Goal: Task Accomplishment & Management: Use online tool/utility

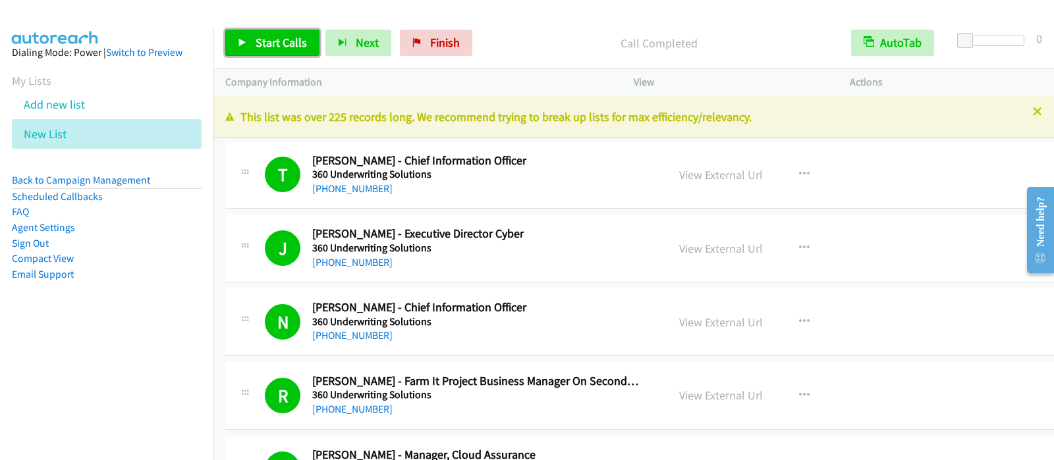
click at [277, 47] on span "Start Calls" at bounding box center [281, 42] width 51 height 15
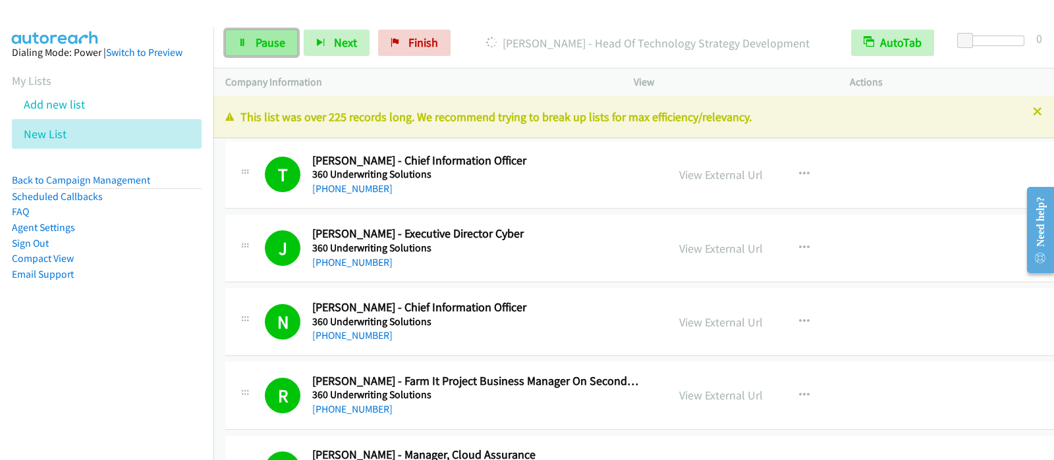
click at [279, 54] on link "Pause" at bounding box center [261, 43] width 72 height 26
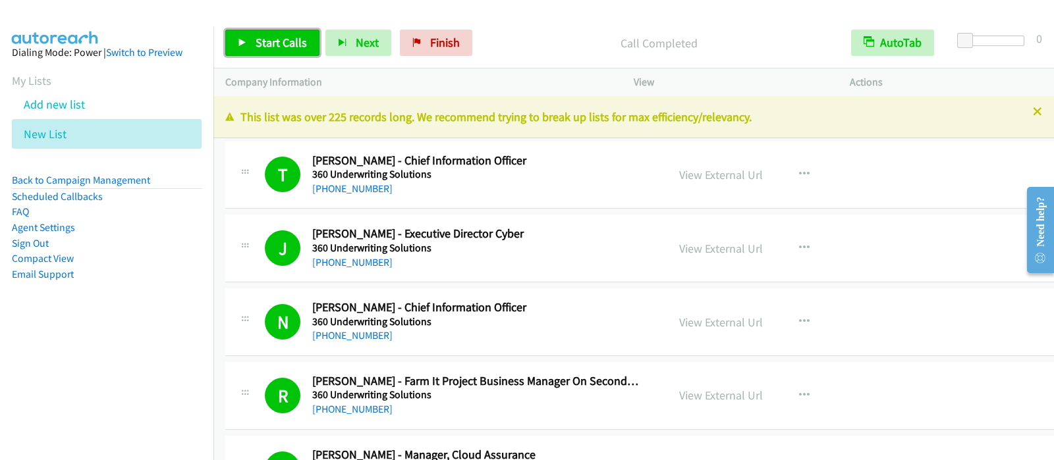
click at [286, 44] on span "Start Calls" at bounding box center [281, 42] width 51 height 15
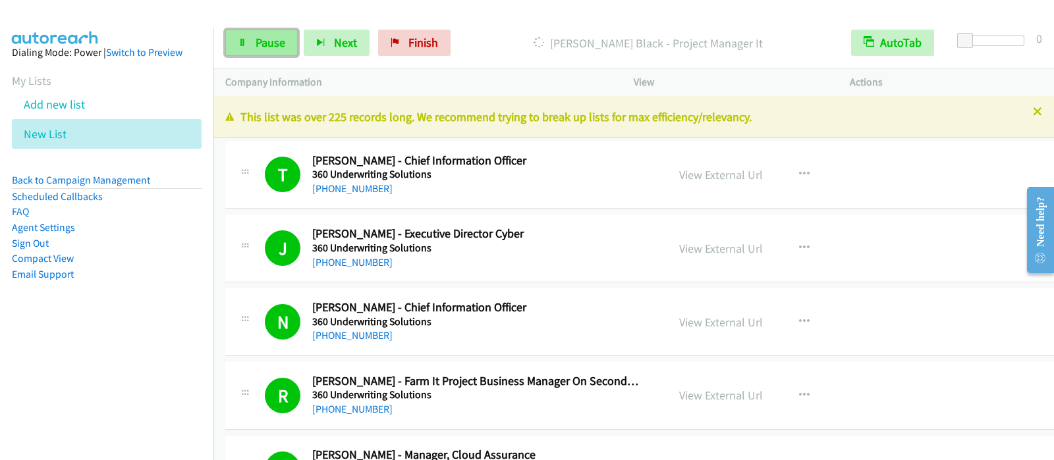
click at [263, 34] on link "Pause" at bounding box center [261, 43] width 72 height 26
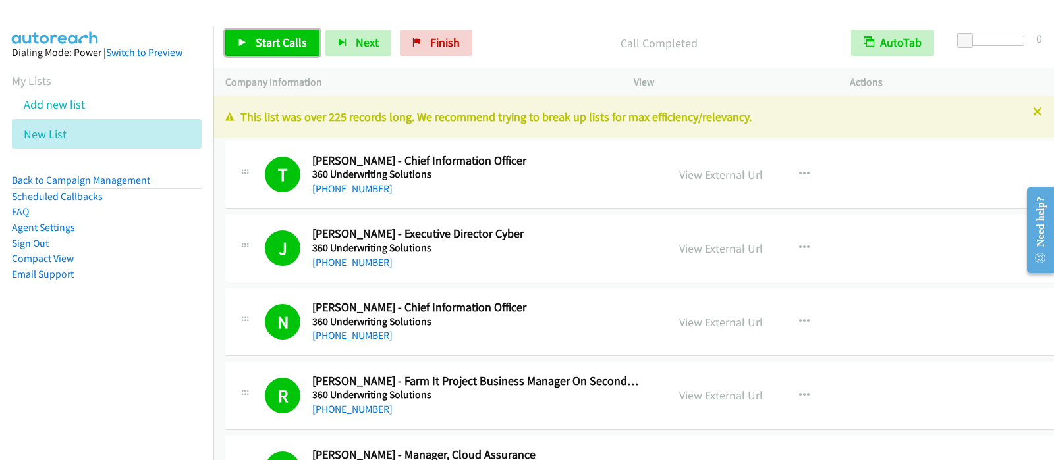
click at [298, 41] on span "Start Calls" at bounding box center [281, 42] width 51 height 15
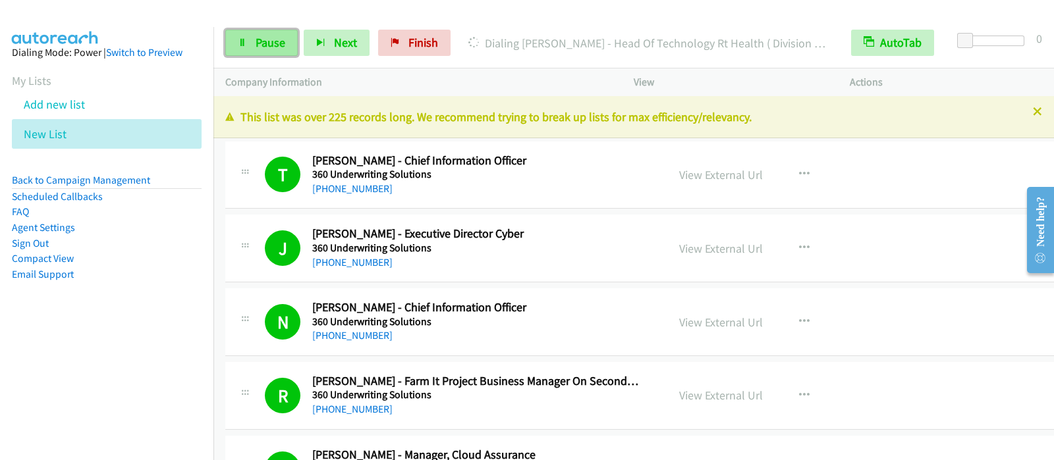
click at [277, 44] on span "Pause" at bounding box center [271, 42] width 30 height 15
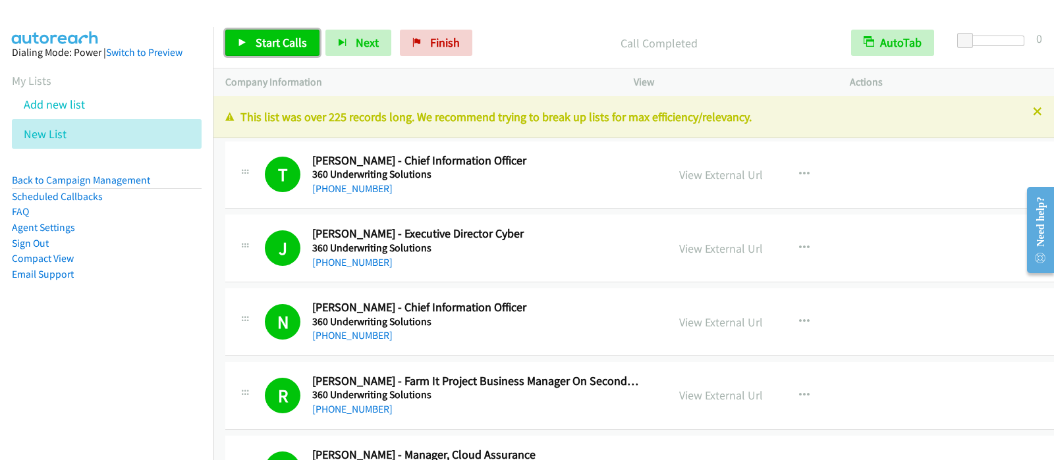
click at [275, 49] on span "Start Calls" at bounding box center [281, 42] width 51 height 15
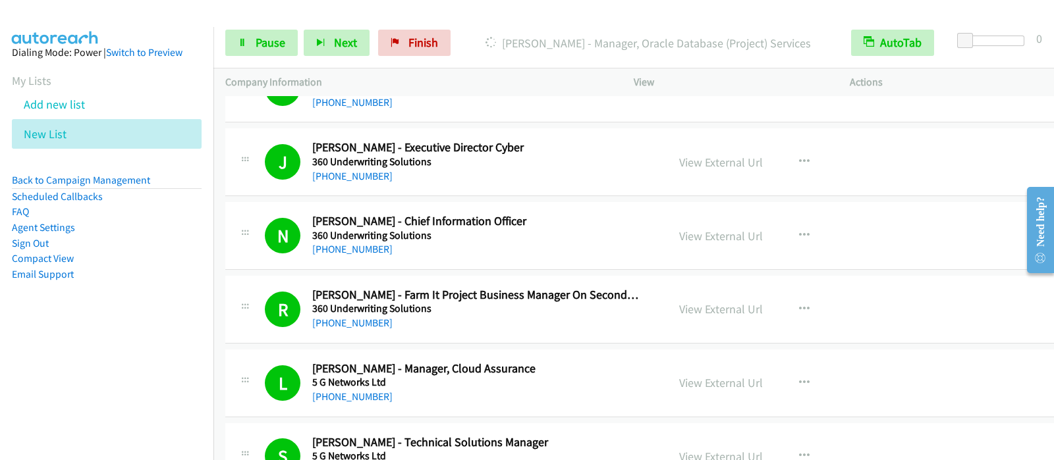
scroll to position [164, 0]
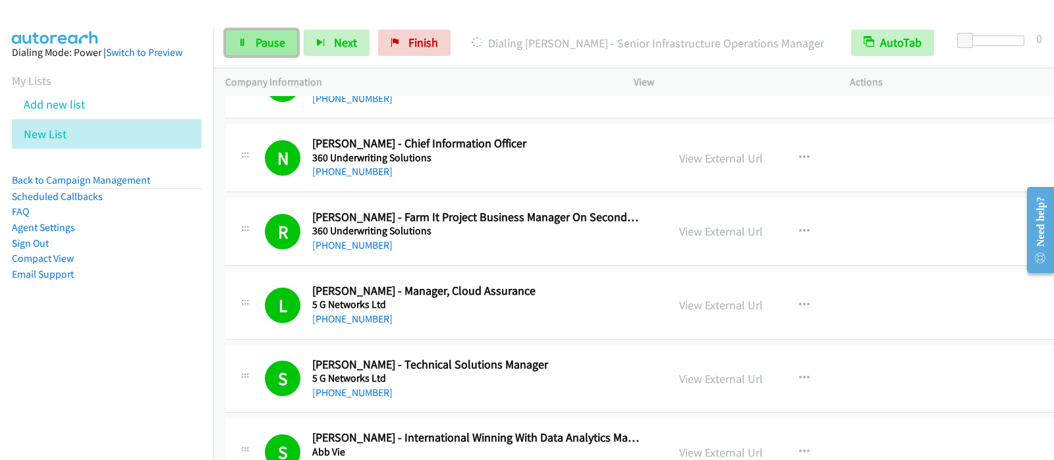
click at [275, 50] on link "Pause" at bounding box center [261, 43] width 72 height 26
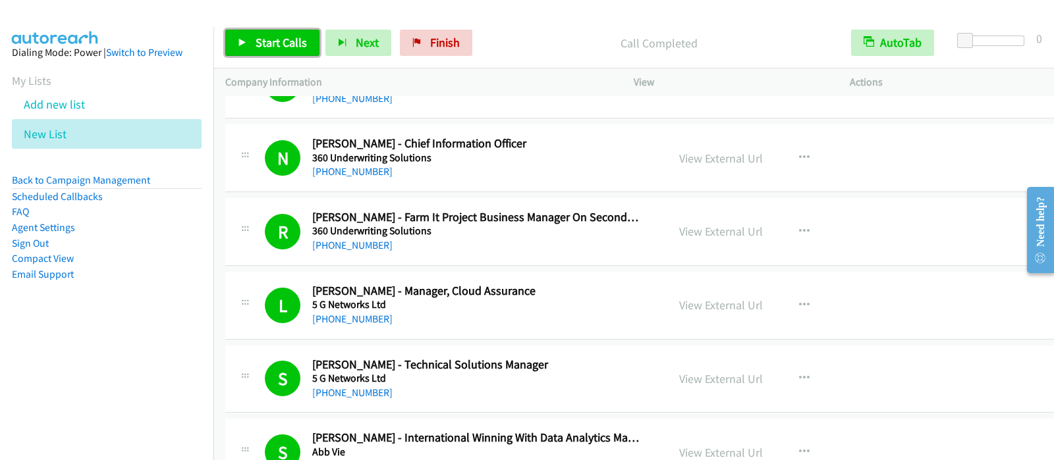
click at [259, 38] on span "Start Calls" at bounding box center [281, 42] width 51 height 15
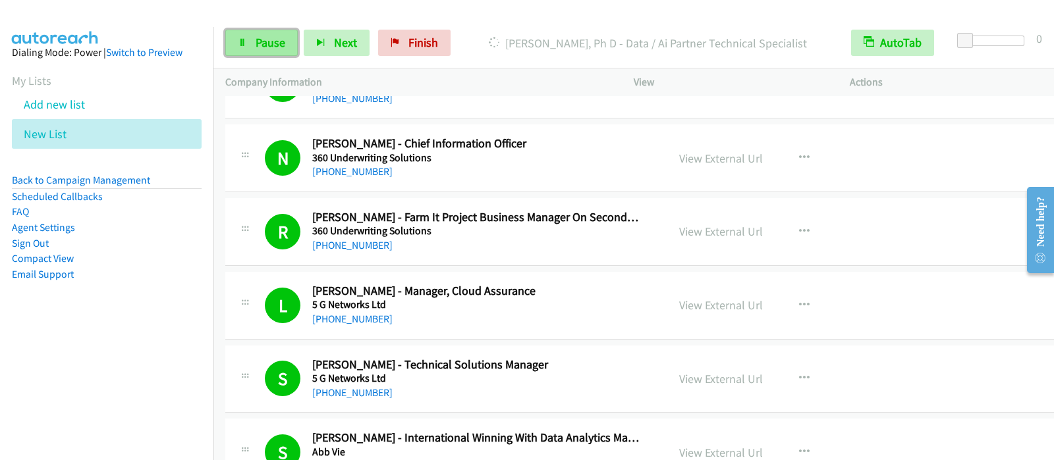
click at [238, 30] on link "Pause" at bounding box center [261, 43] width 72 height 26
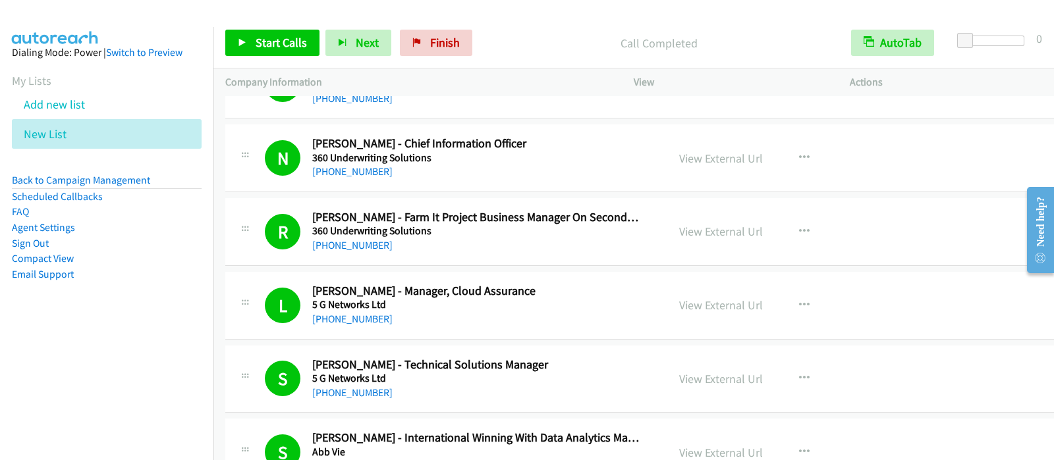
click at [0, 209] on aside "Dialing Mode: Power | Switch to Preview My Lists Add new list New List Back to …" at bounding box center [106, 184] width 213 height 315
click at [256, 43] on span "Start Calls" at bounding box center [281, 42] width 51 height 15
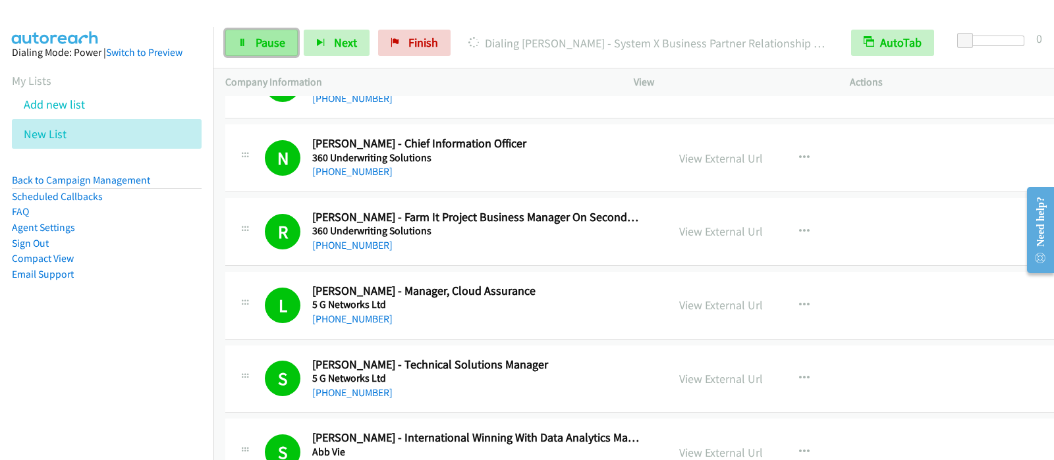
click at [256, 47] on span "Pause" at bounding box center [271, 42] width 30 height 15
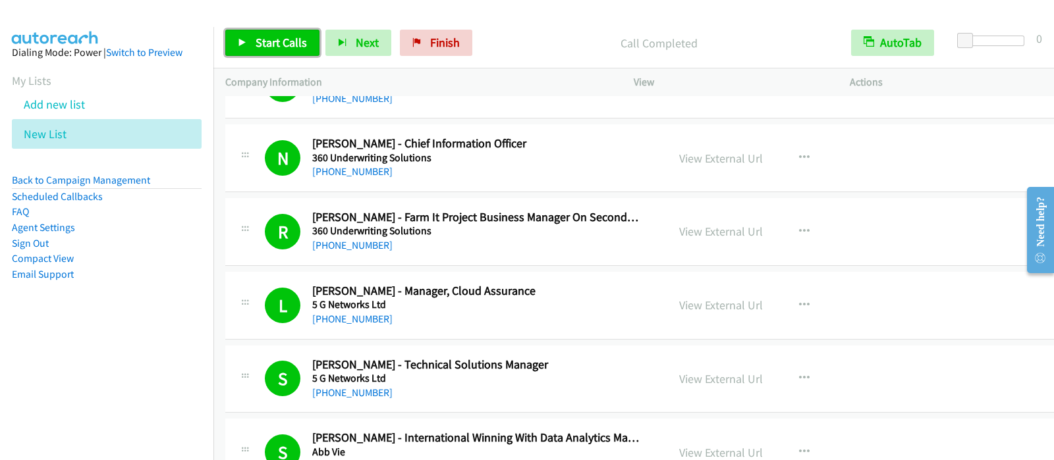
click at [252, 31] on link "Start Calls" at bounding box center [272, 43] width 94 height 26
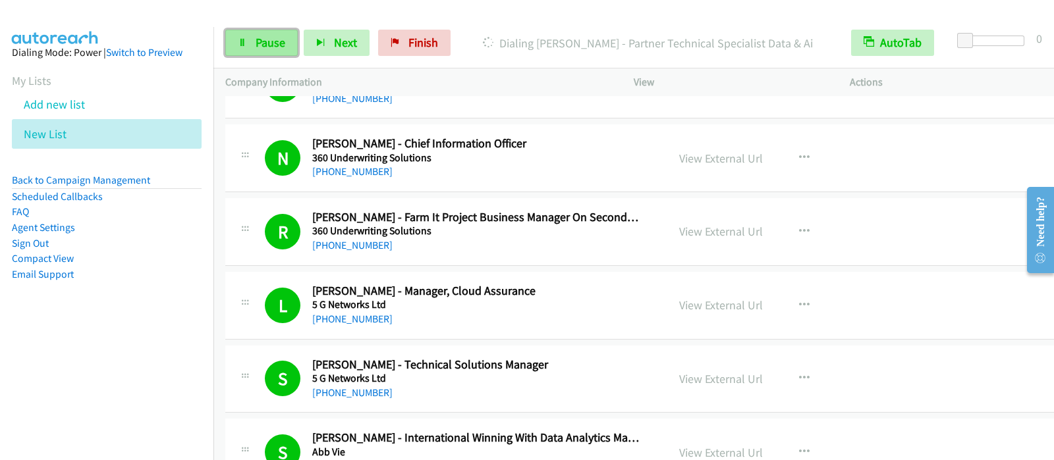
click at [282, 44] on span "Pause" at bounding box center [271, 42] width 30 height 15
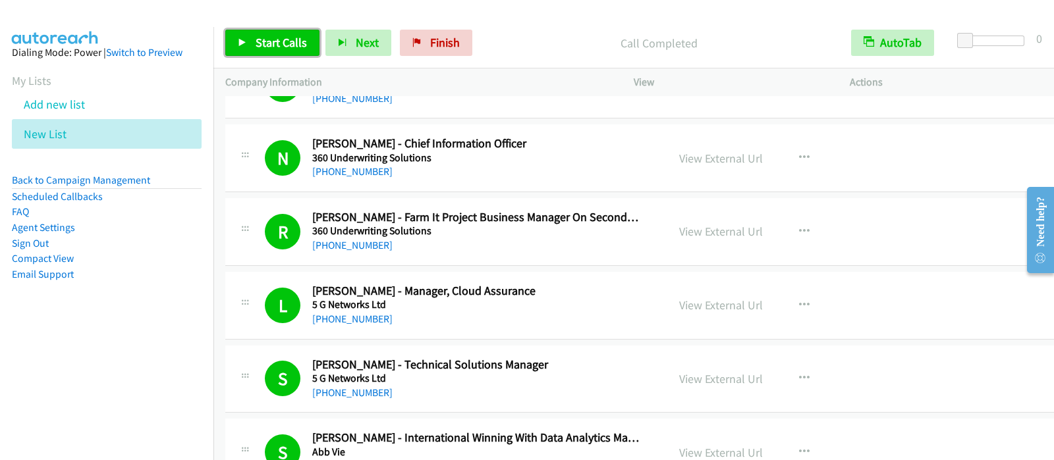
click at [260, 42] on span "Start Calls" at bounding box center [281, 42] width 51 height 15
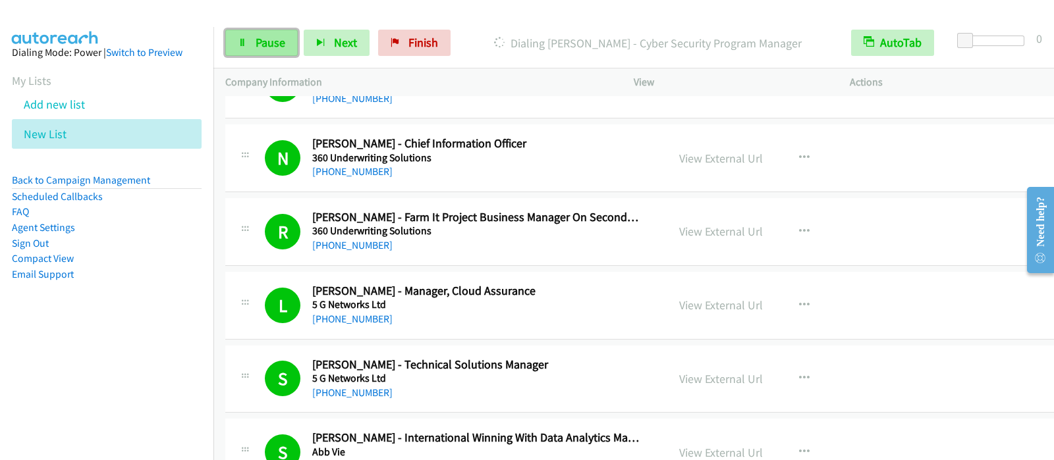
click at [248, 53] on link "Pause" at bounding box center [261, 43] width 72 height 26
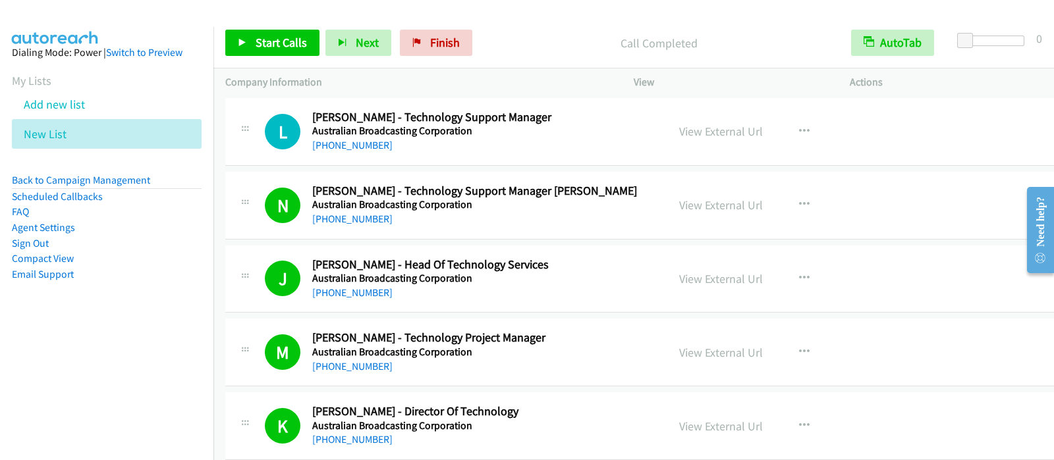
scroll to position [2387, 0]
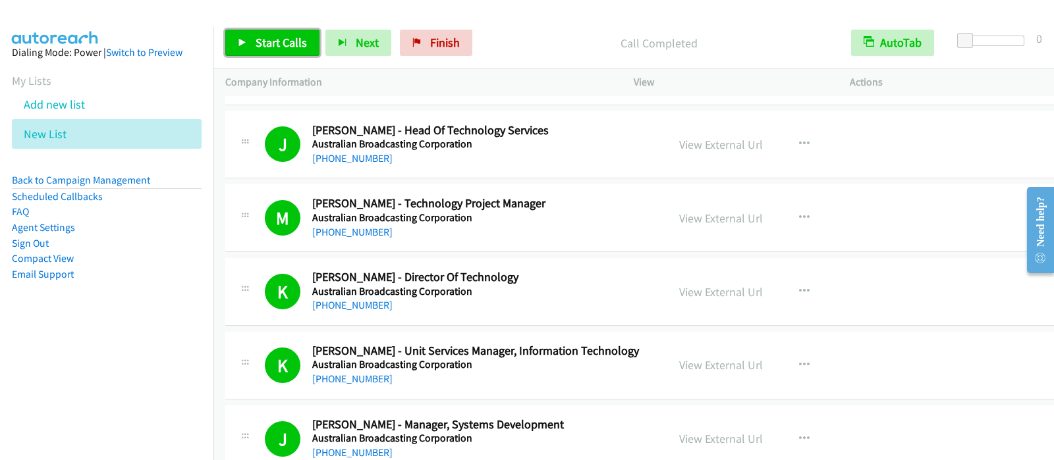
click at [278, 44] on span "Start Calls" at bounding box center [281, 42] width 51 height 15
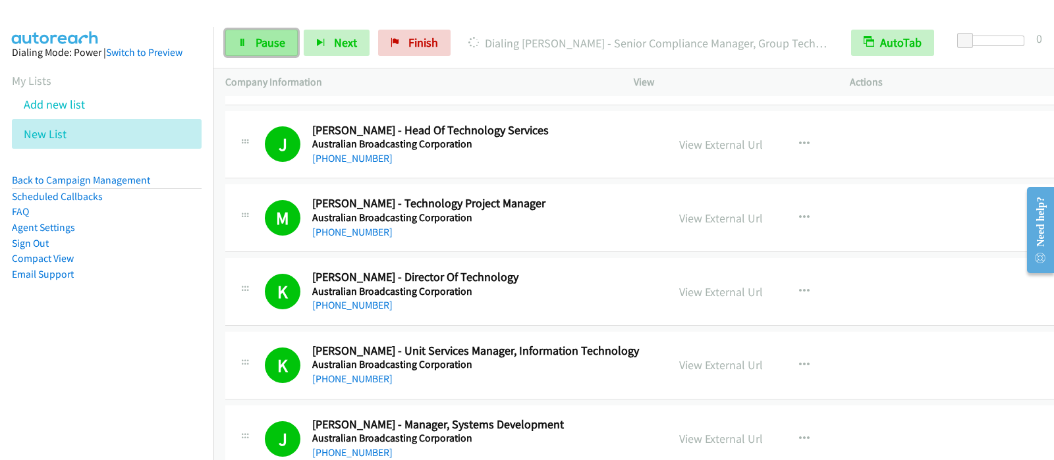
click at [268, 53] on link "Pause" at bounding box center [261, 43] width 72 height 26
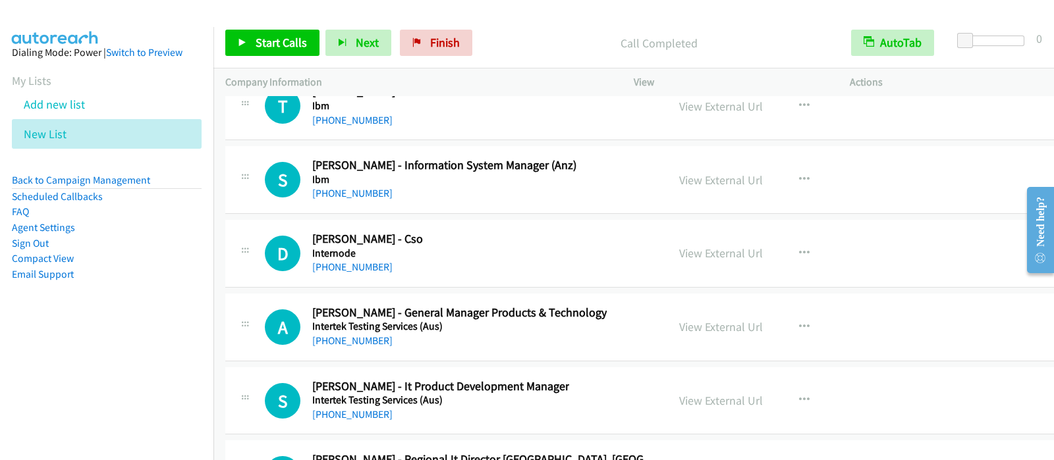
scroll to position [19350, 0]
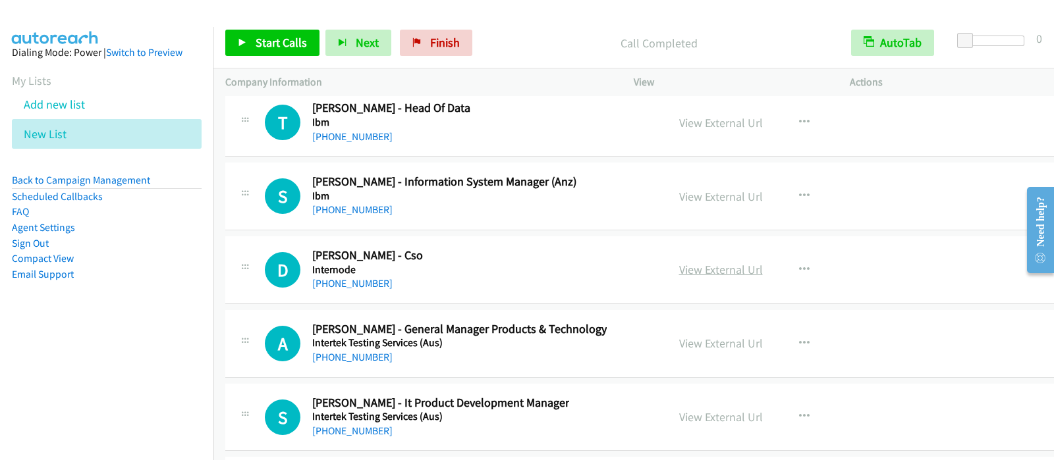
click at [706, 262] on link "View External Url" at bounding box center [721, 269] width 84 height 15
click at [799, 265] on icon "button" at bounding box center [804, 270] width 11 height 11
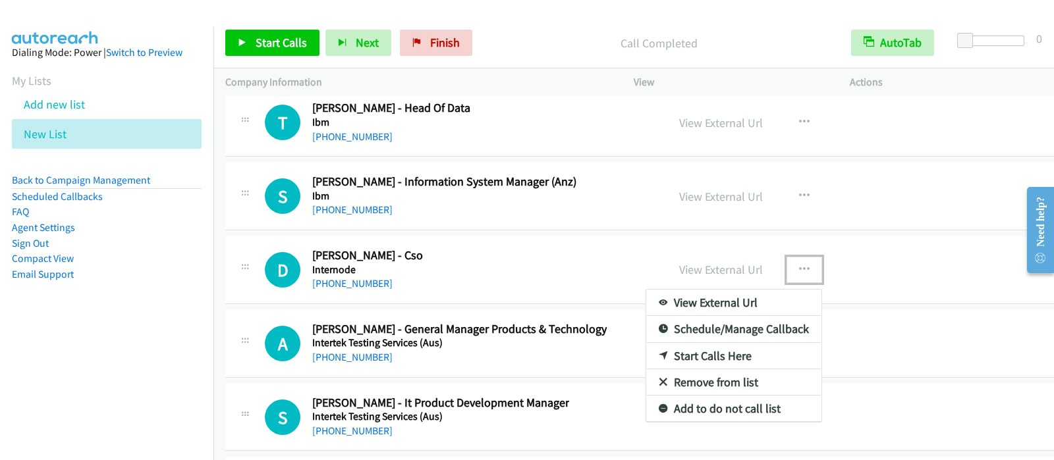
click at [741, 343] on link "Start Calls Here" at bounding box center [733, 356] width 175 height 26
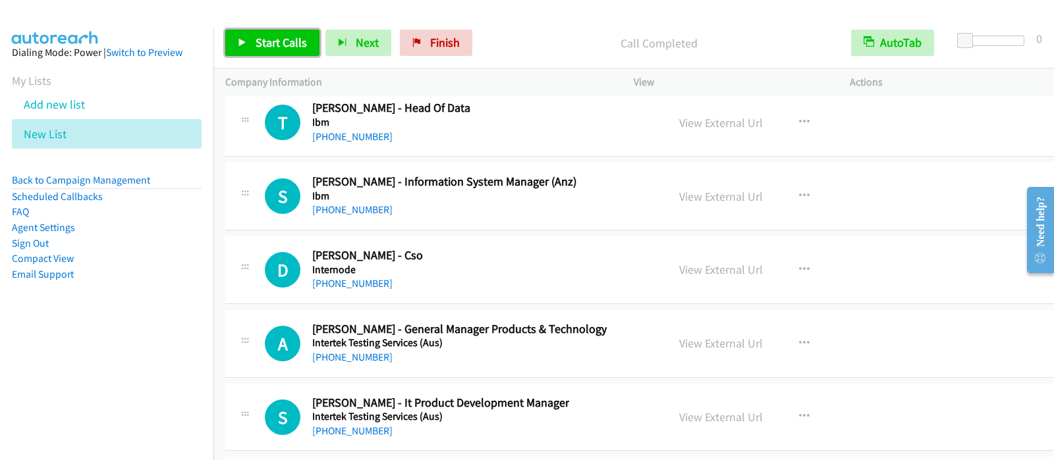
click at [275, 53] on link "Start Calls" at bounding box center [272, 43] width 94 height 26
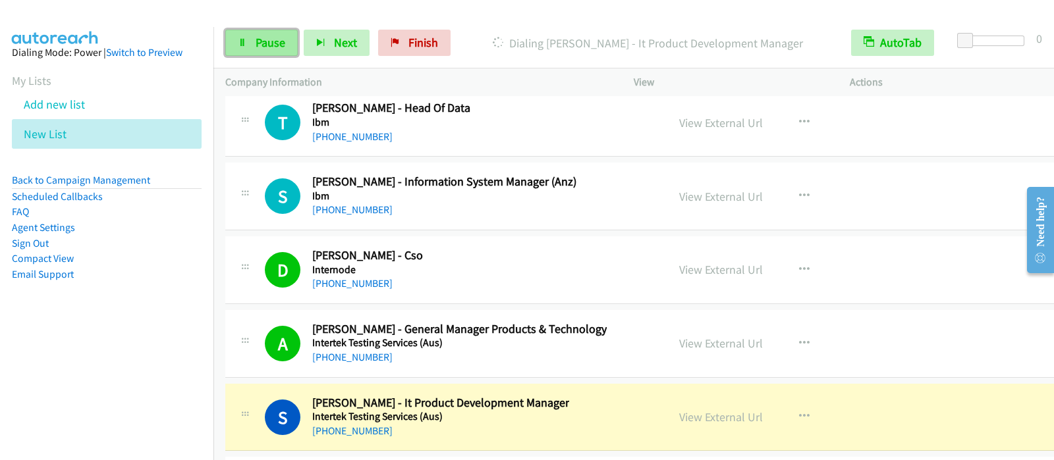
click at [258, 42] on span "Pause" at bounding box center [271, 42] width 30 height 15
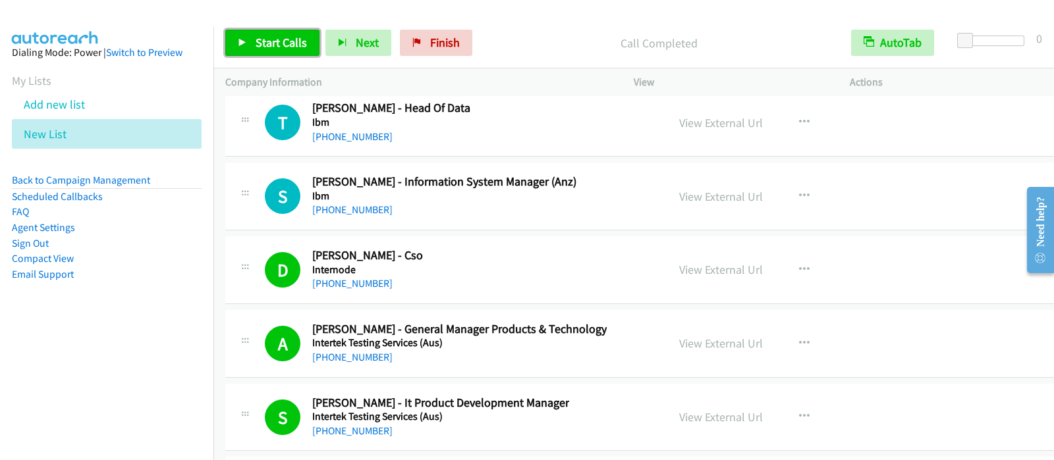
click at [306, 51] on link "Start Calls" at bounding box center [272, 43] width 94 height 26
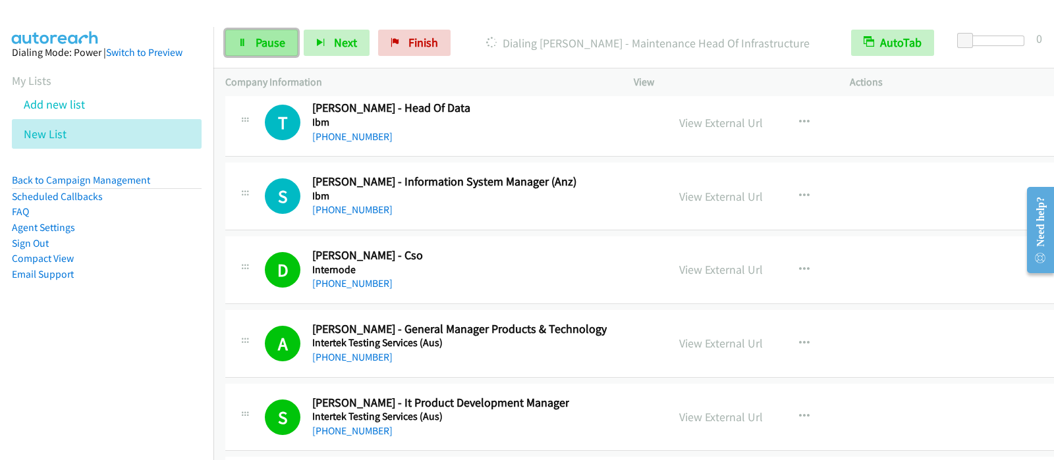
click at [287, 34] on link "Pause" at bounding box center [261, 43] width 72 height 26
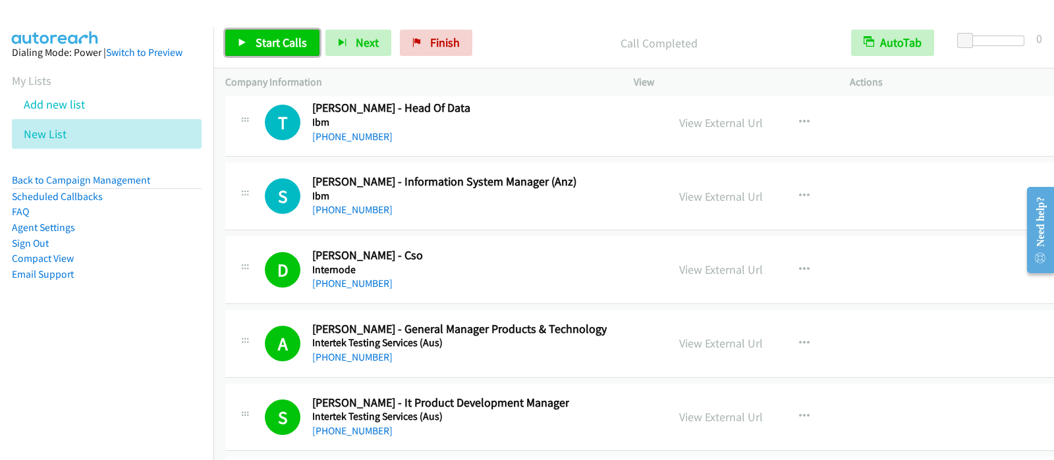
click at [289, 54] on link "Start Calls" at bounding box center [272, 43] width 94 height 26
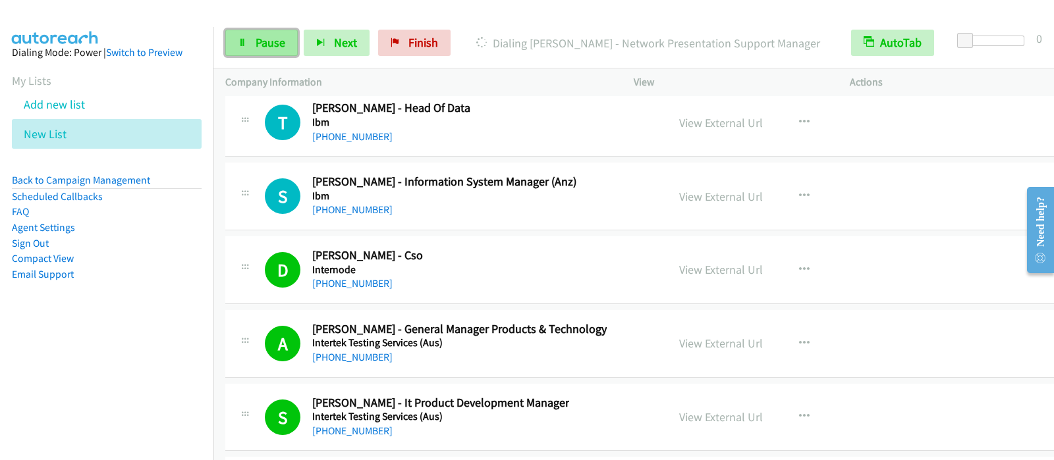
click at [266, 44] on span "Pause" at bounding box center [271, 42] width 30 height 15
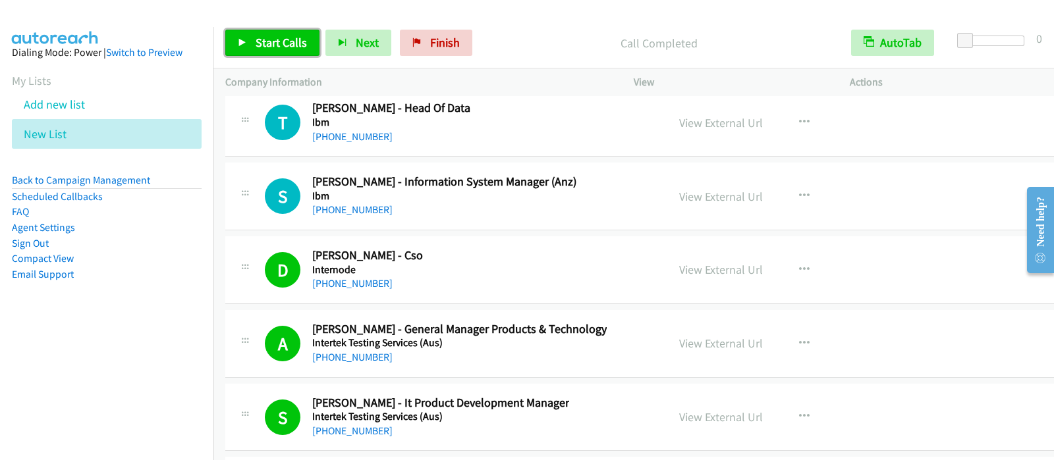
drag, startPoint x: 269, startPoint y: 43, endPoint x: 472, endPoint y: 1, distance: 207.4
click at [269, 44] on span "Start Calls" at bounding box center [281, 42] width 51 height 15
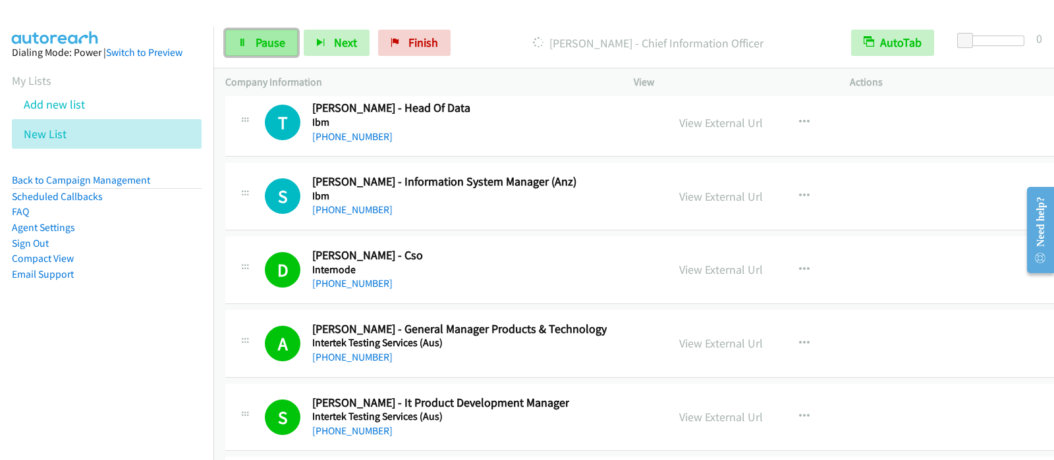
click at [240, 36] on link "Pause" at bounding box center [261, 43] width 72 height 26
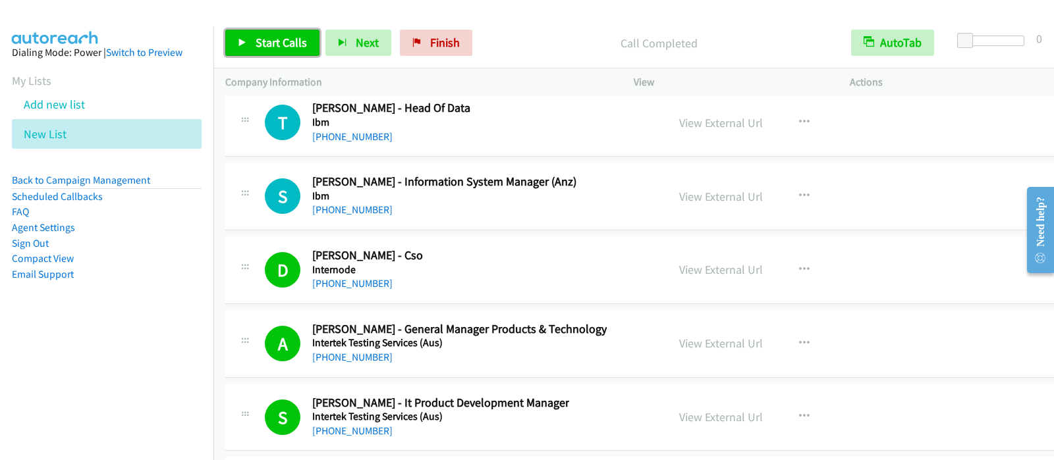
click at [273, 37] on span "Start Calls" at bounding box center [281, 42] width 51 height 15
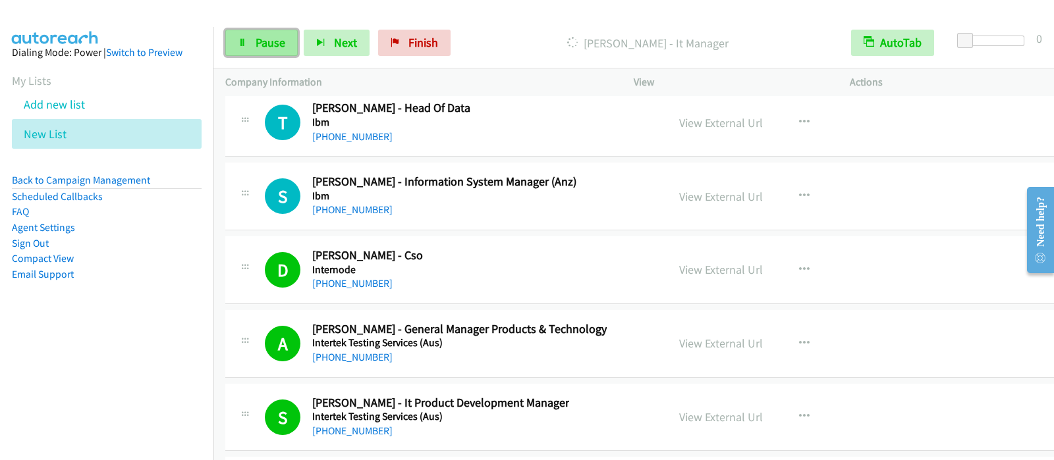
click at [256, 34] on link "Pause" at bounding box center [261, 43] width 72 height 26
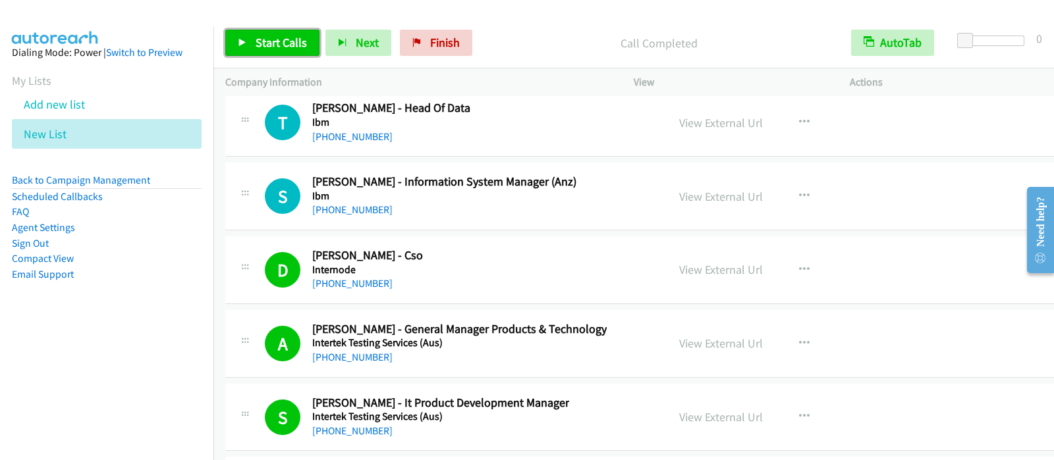
click at [252, 47] on link "Start Calls" at bounding box center [272, 43] width 94 height 26
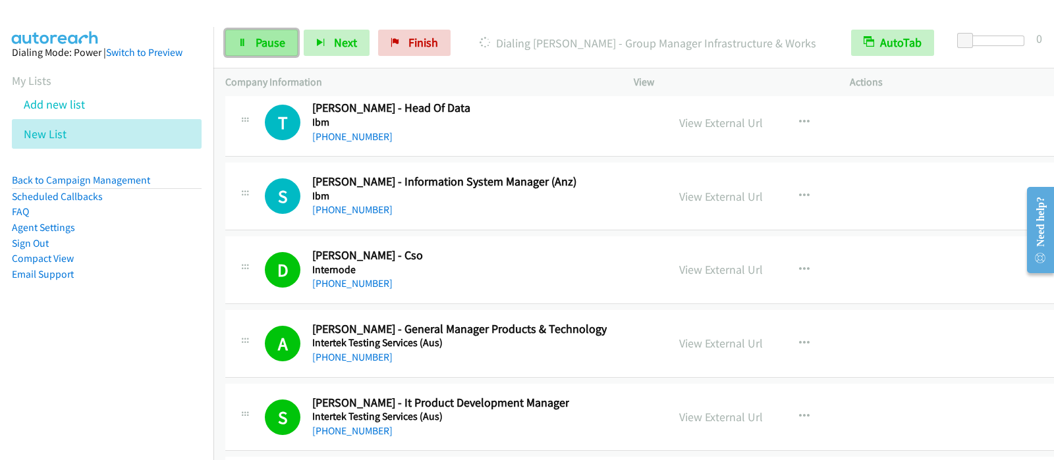
click at [265, 47] on span "Pause" at bounding box center [271, 42] width 30 height 15
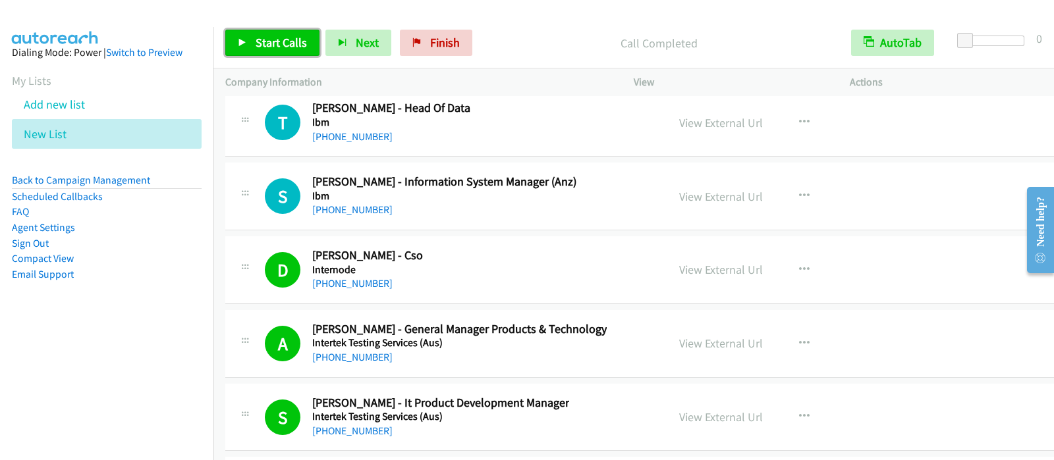
click at [281, 53] on link "Start Calls" at bounding box center [272, 43] width 94 height 26
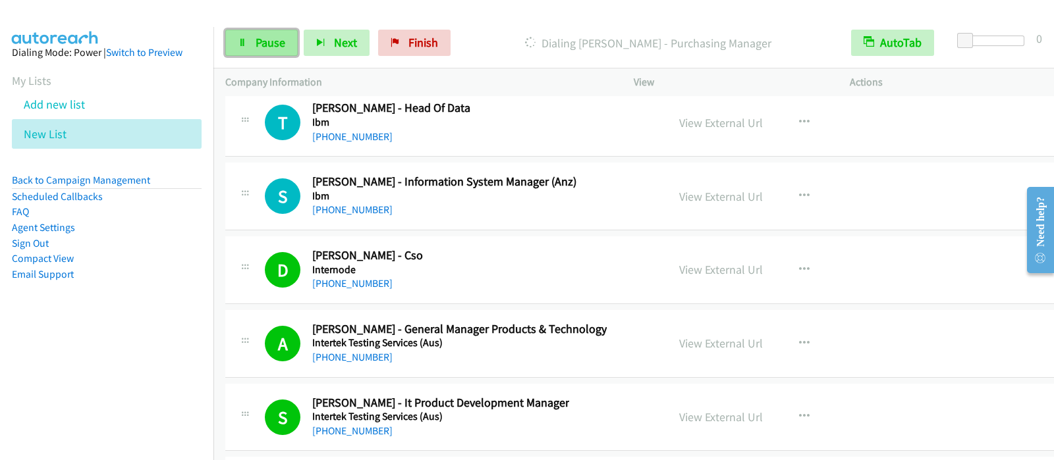
click at [281, 55] on link "Pause" at bounding box center [261, 43] width 72 height 26
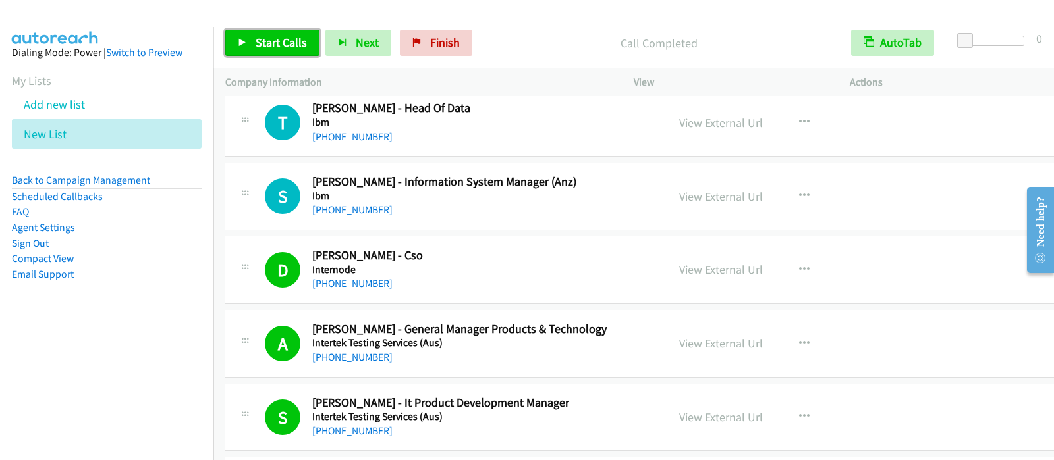
click at [258, 34] on link "Start Calls" at bounding box center [272, 43] width 94 height 26
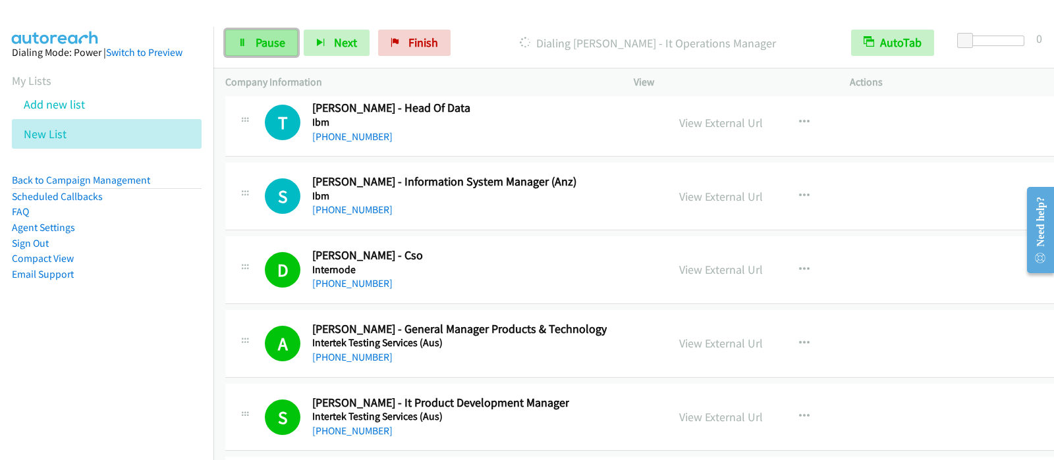
click at [262, 47] on span "Pause" at bounding box center [271, 42] width 30 height 15
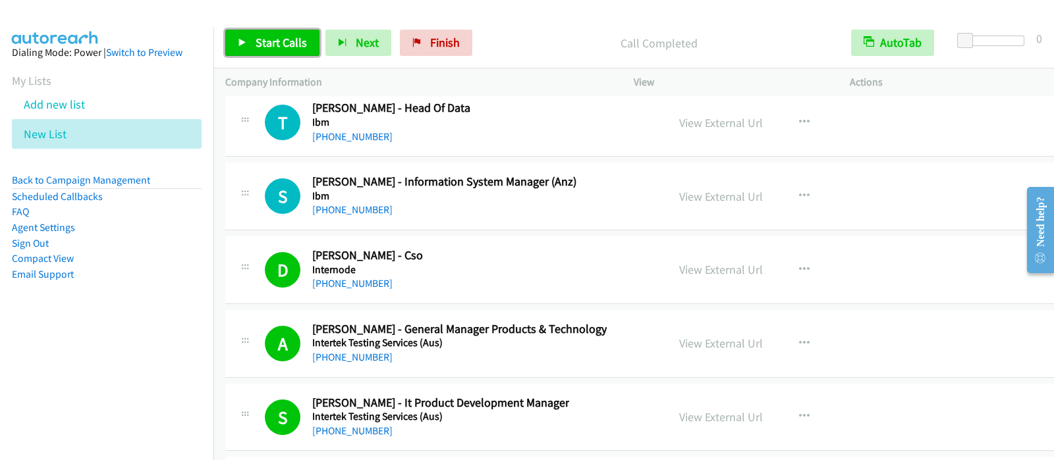
click at [257, 47] on span "Start Calls" at bounding box center [281, 42] width 51 height 15
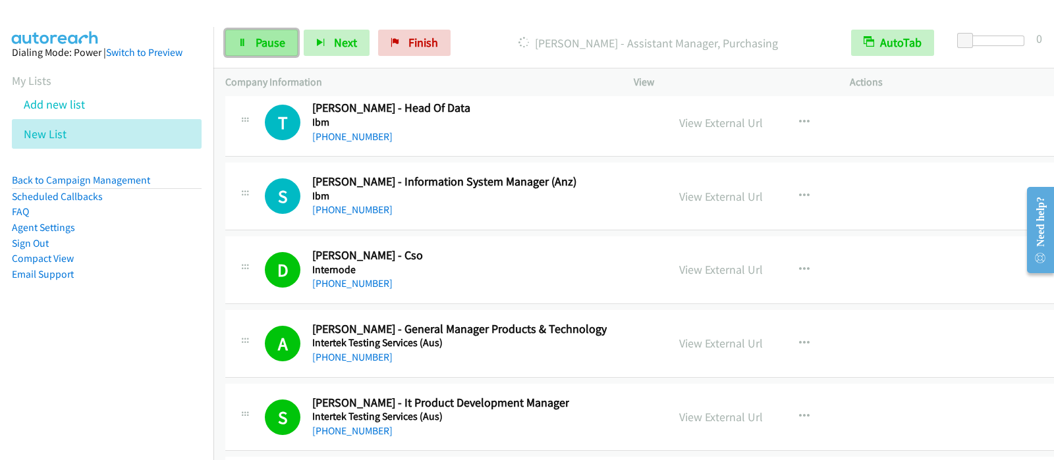
click at [275, 47] on span "Pause" at bounding box center [271, 42] width 30 height 15
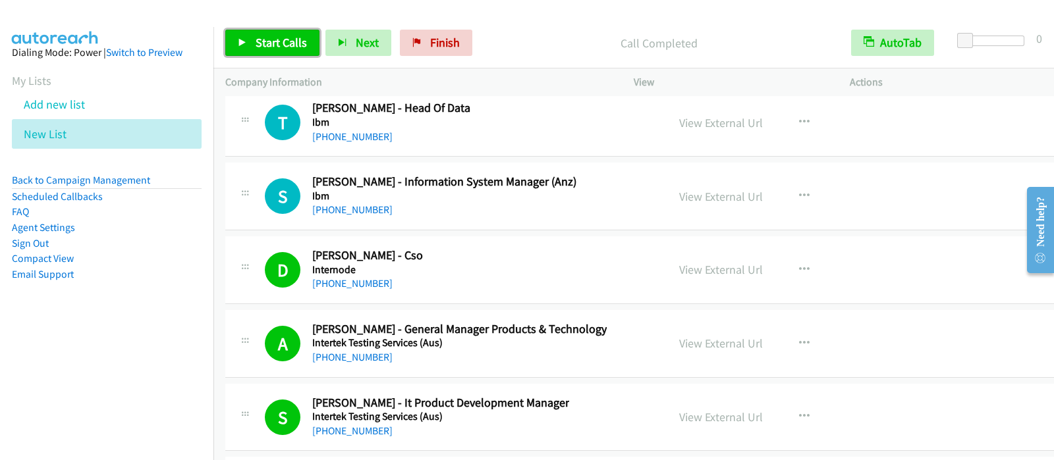
click at [282, 45] on span "Start Calls" at bounding box center [281, 42] width 51 height 15
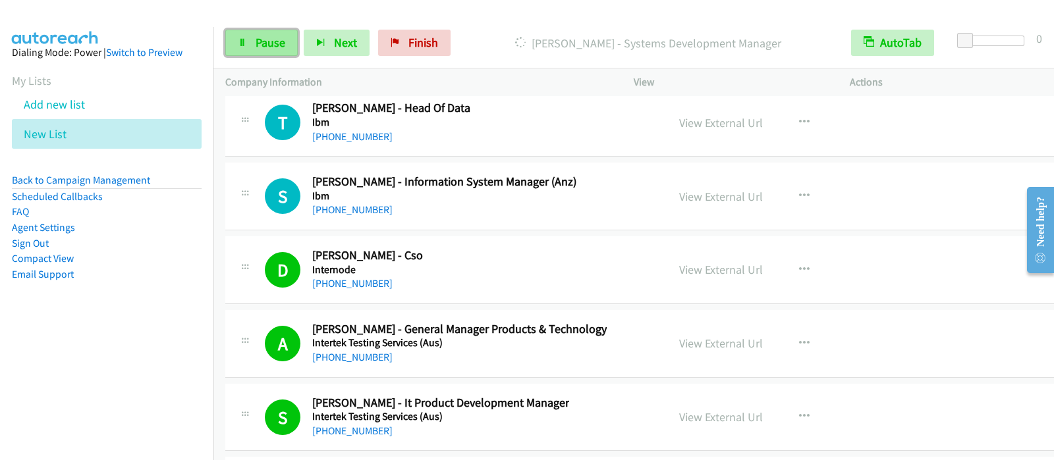
click at [264, 45] on span "Pause" at bounding box center [271, 42] width 30 height 15
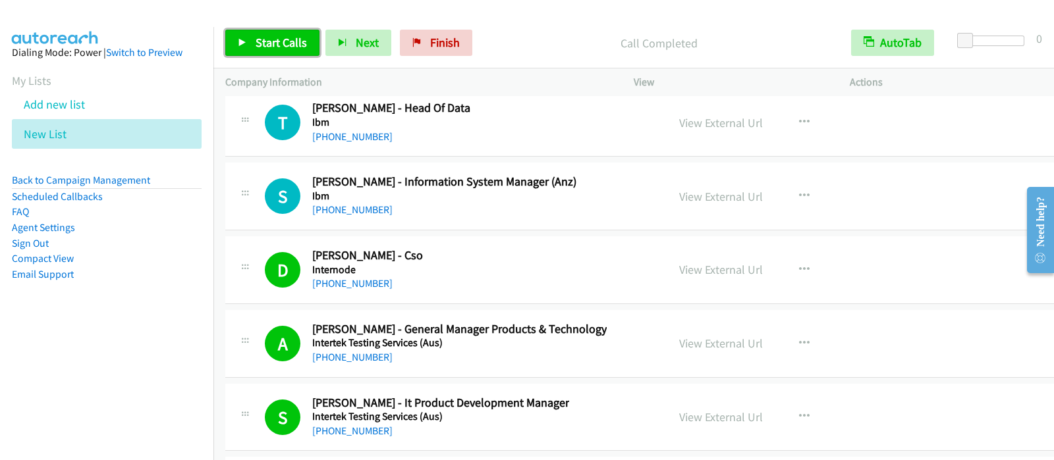
drag, startPoint x: 254, startPoint y: 35, endPoint x: 432, endPoint y: 178, distance: 228.7
click at [254, 36] on link "Start Calls" at bounding box center [272, 43] width 94 height 26
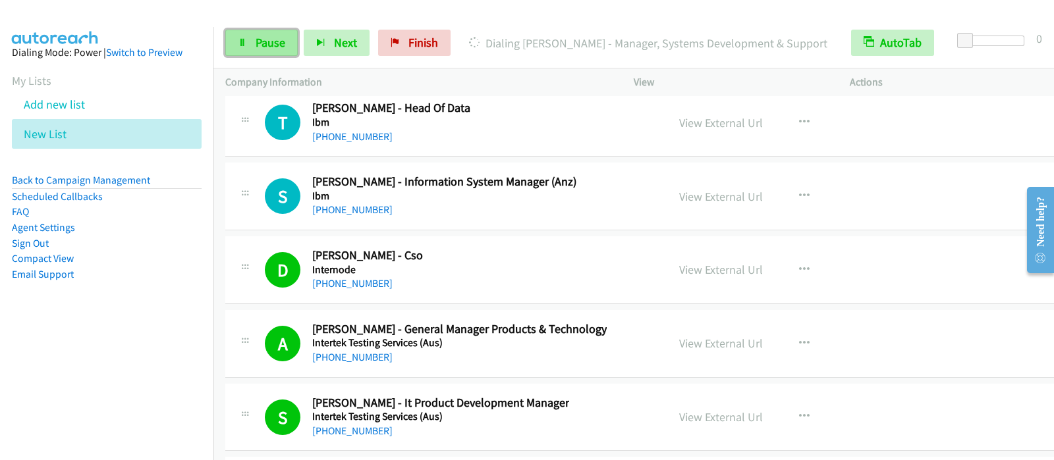
click at [280, 34] on link "Pause" at bounding box center [261, 43] width 72 height 26
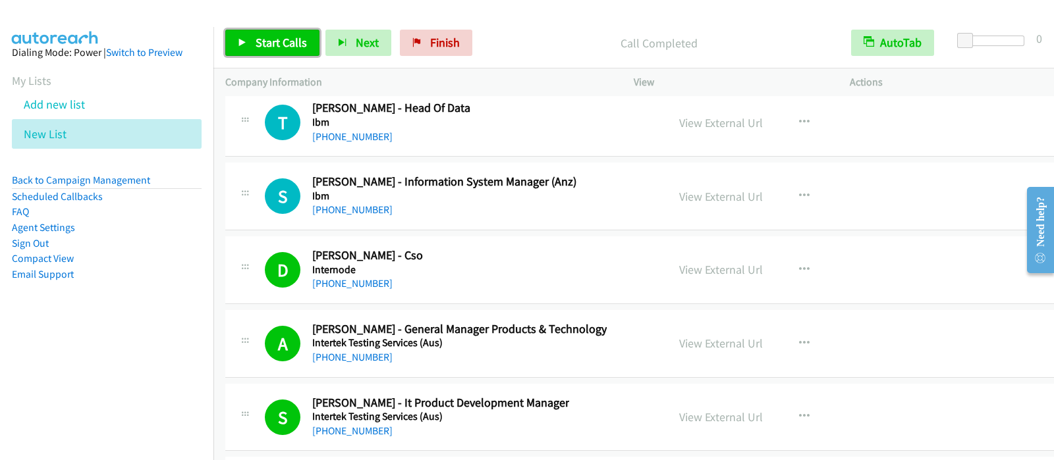
click at [269, 44] on span "Start Calls" at bounding box center [281, 42] width 51 height 15
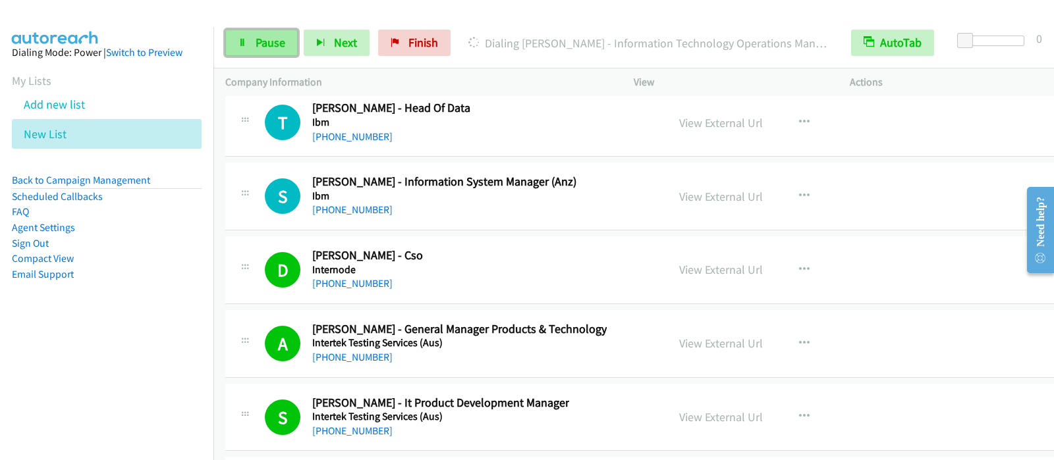
click at [279, 42] on span "Pause" at bounding box center [271, 42] width 30 height 15
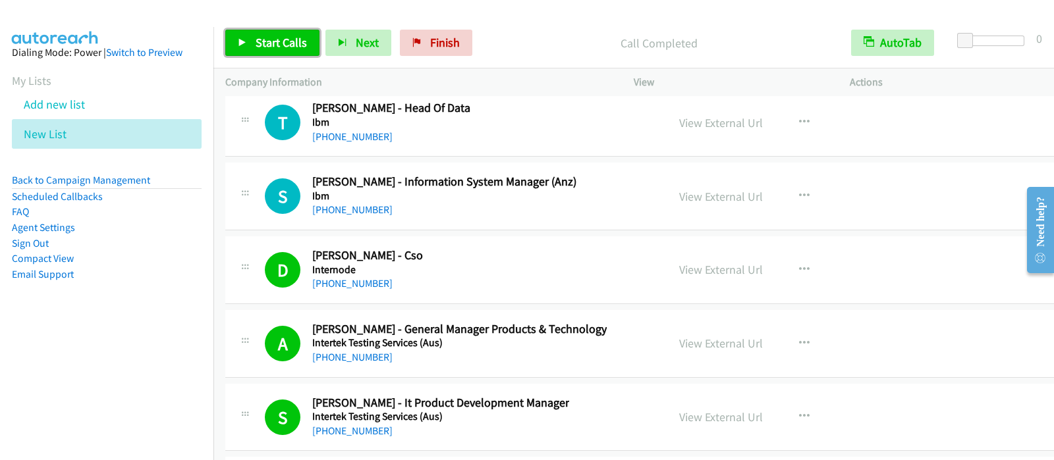
click at [263, 53] on link "Start Calls" at bounding box center [272, 43] width 94 height 26
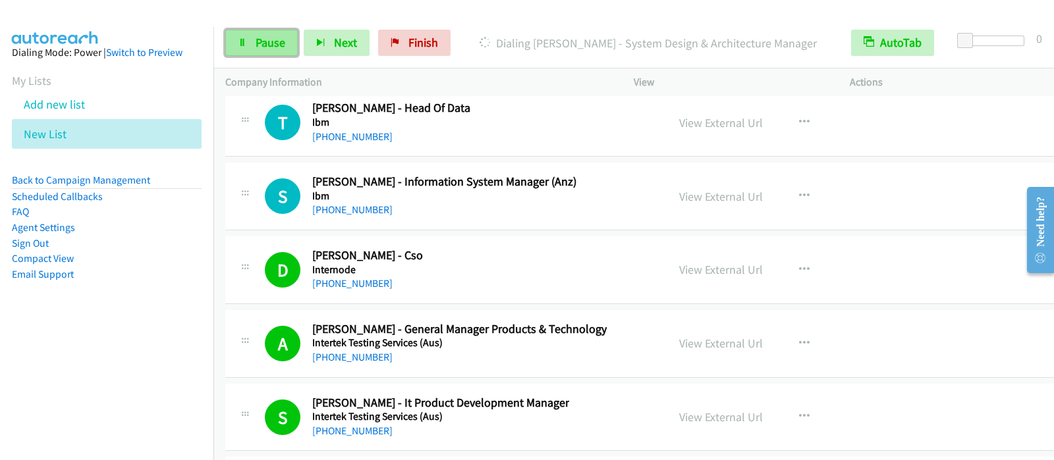
click at [258, 47] on span "Pause" at bounding box center [271, 42] width 30 height 15
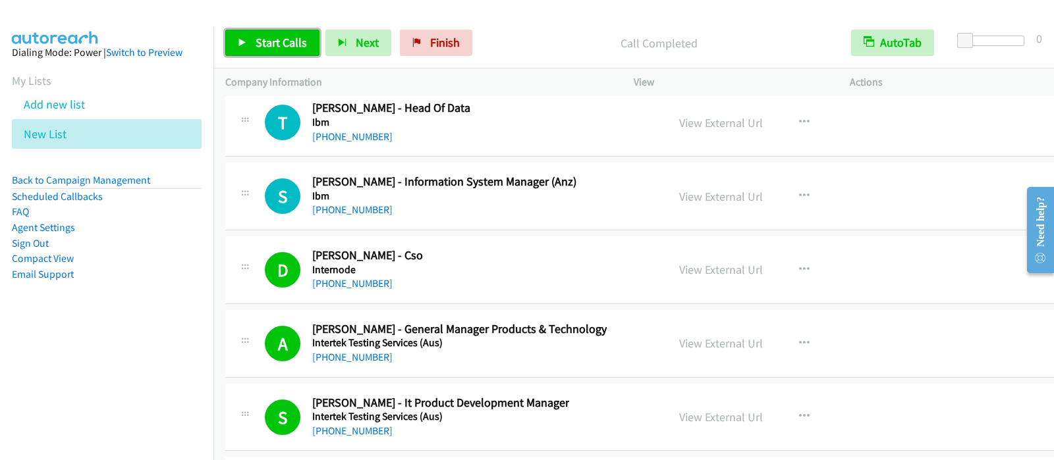
click at [287, 31] on link "Start Calls" at bounding box center [272, 43] width 94 height 26
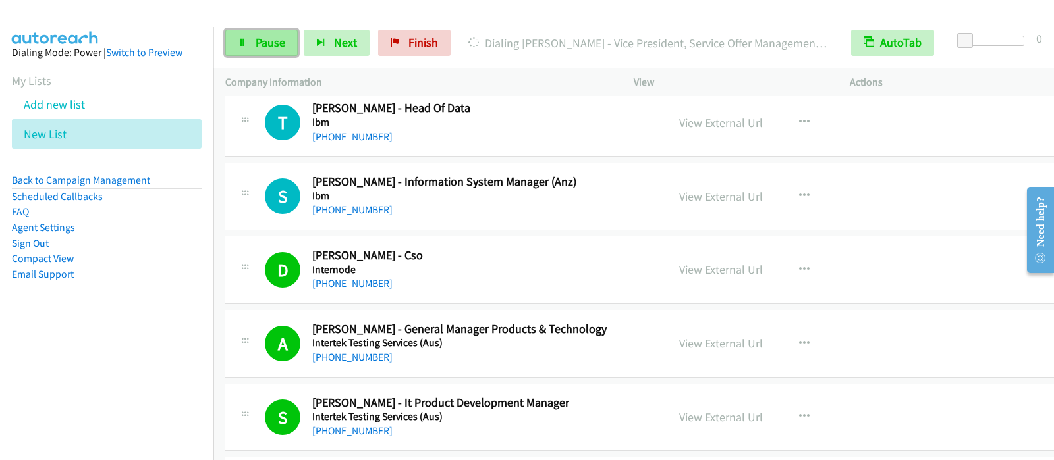
click at [273, 47] on span "Pause" at bounding box center [271, 42] width 30 height 15
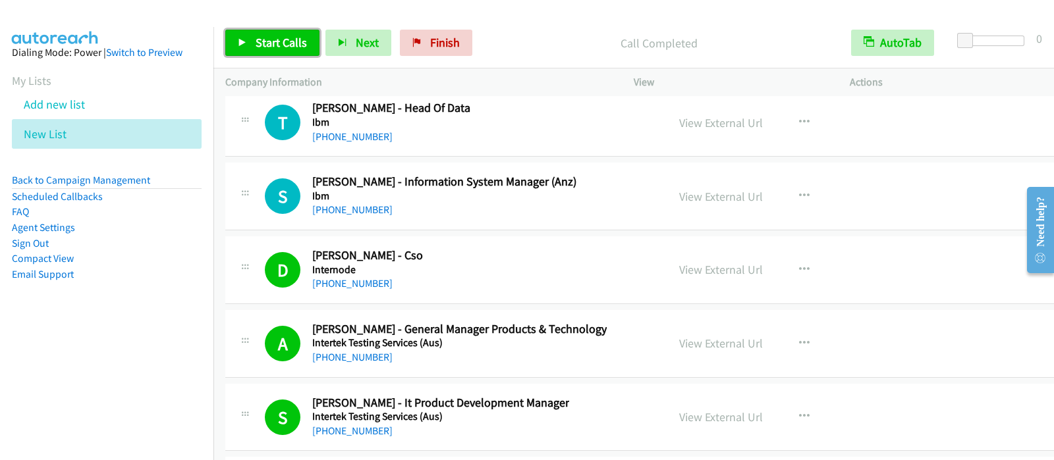
click at [287, 47] on span "Start Calls" at bounding box center [281, 42] width 51 height 15
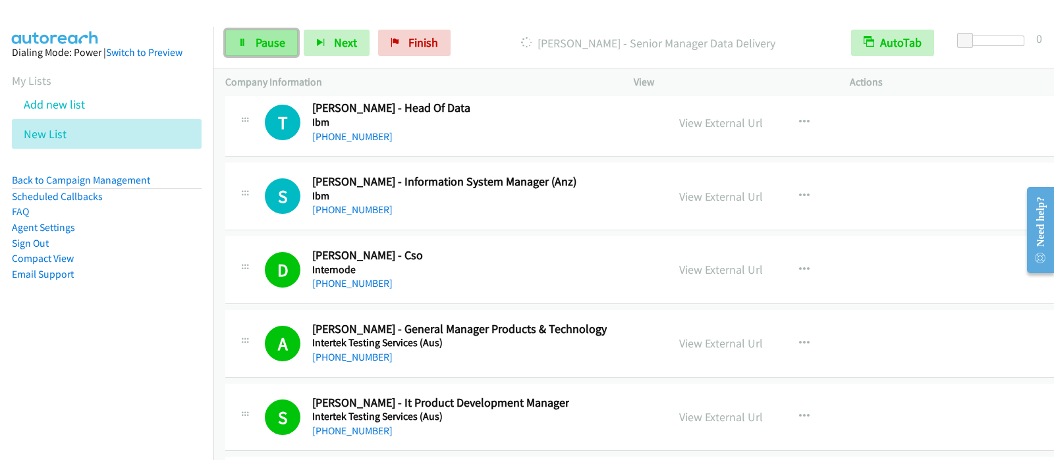
click at [270, 47] on span "Pause" at bounding box center [271, 42] width 30 height 15
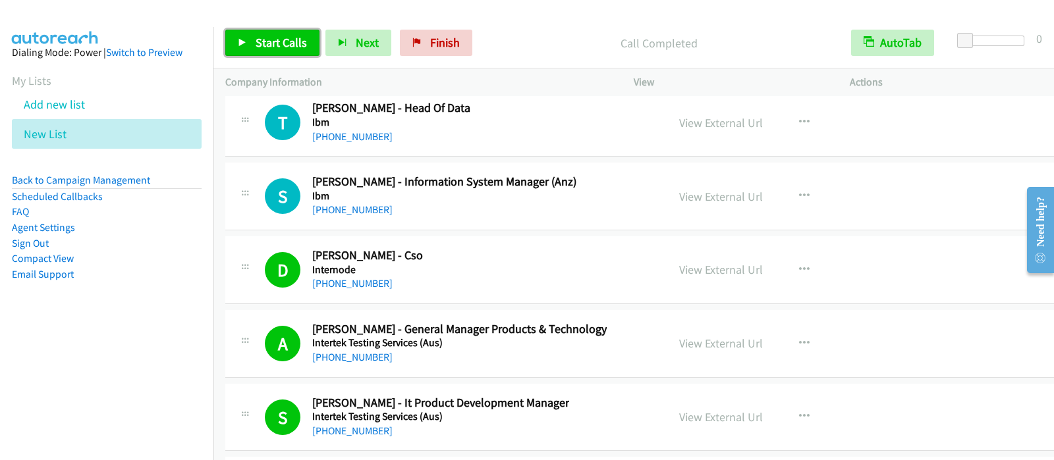
click at [245, 46] on icon at bounding box center [242, 43] width 9 height 9
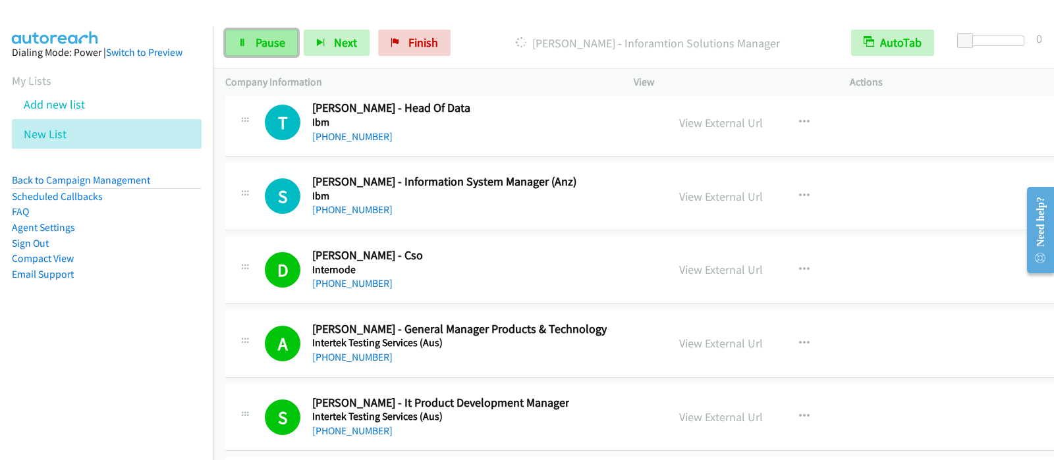
click at [274, 46] on span "Pause" at bounding box center [271, 42] width 30 height 15
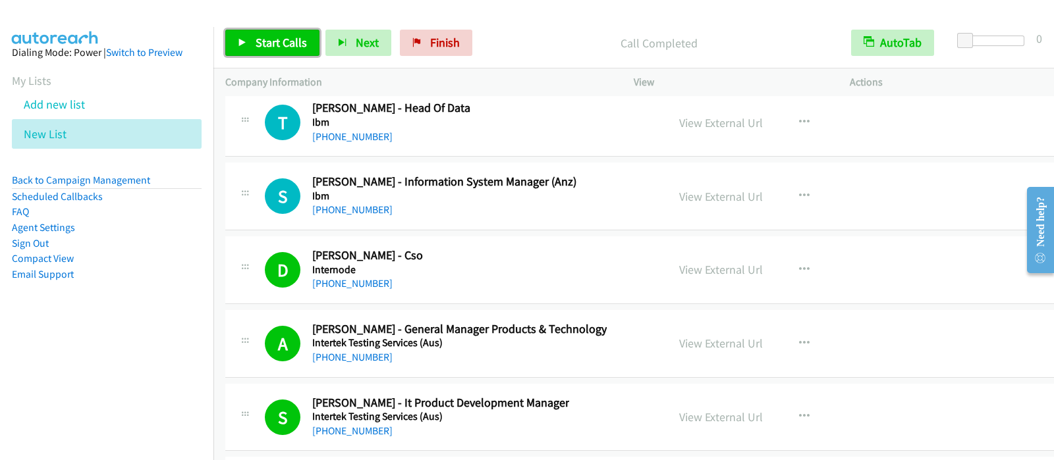
click at [306, 51] on link "Start Calls" at bounding box center [272, 43] width 94 height 26
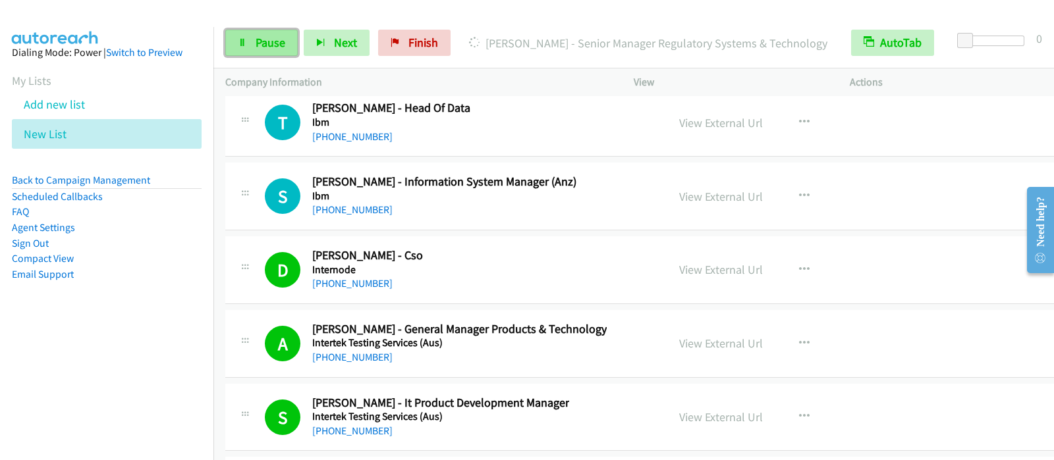
click at [256, 44] on span "Pause" at bounding box center [271, 42] width 30 height 15
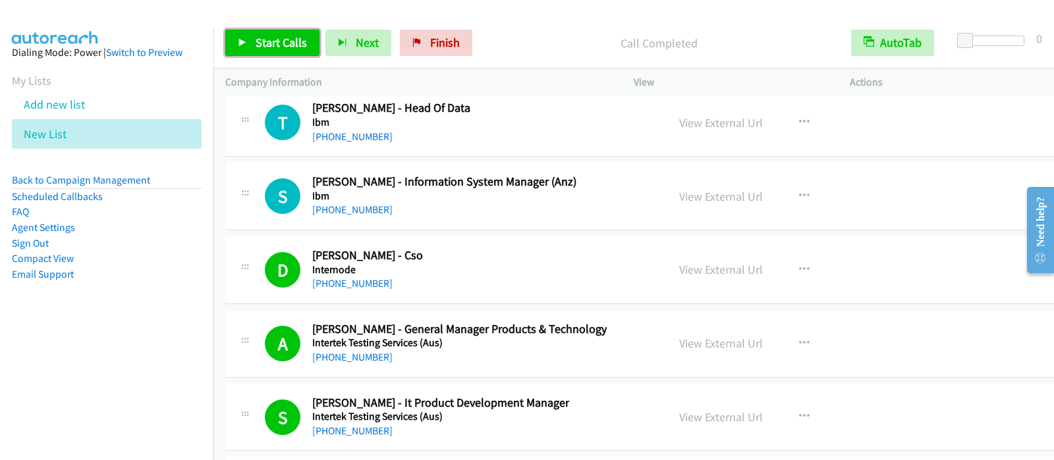
click at [296, 38] on span "Start Calls" at bounding box center [281, 42] width 51 height 15
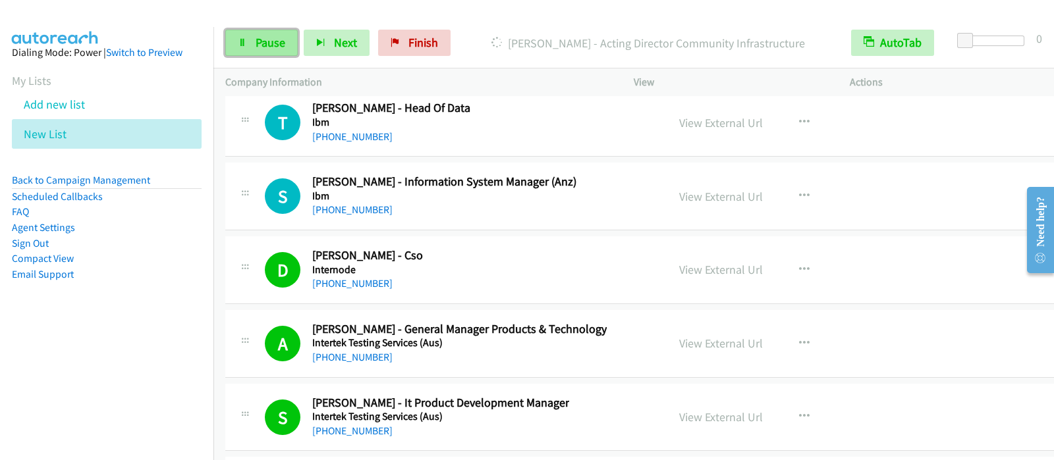
click at [273, 46] on span "Pause" at bounding box center [271, 42] width 30 height 15
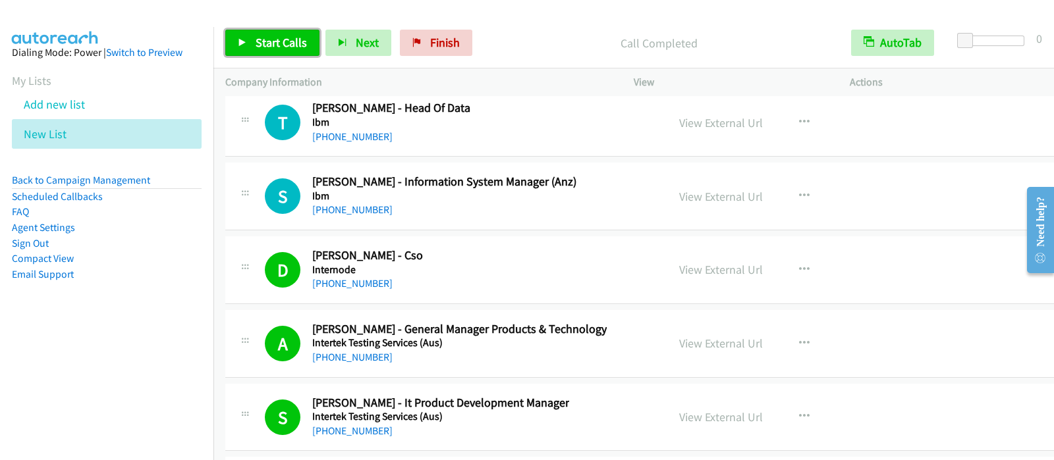
click at [300, 38] on span "Start Calls" at bounding box center [281, 42] width 51 height 15
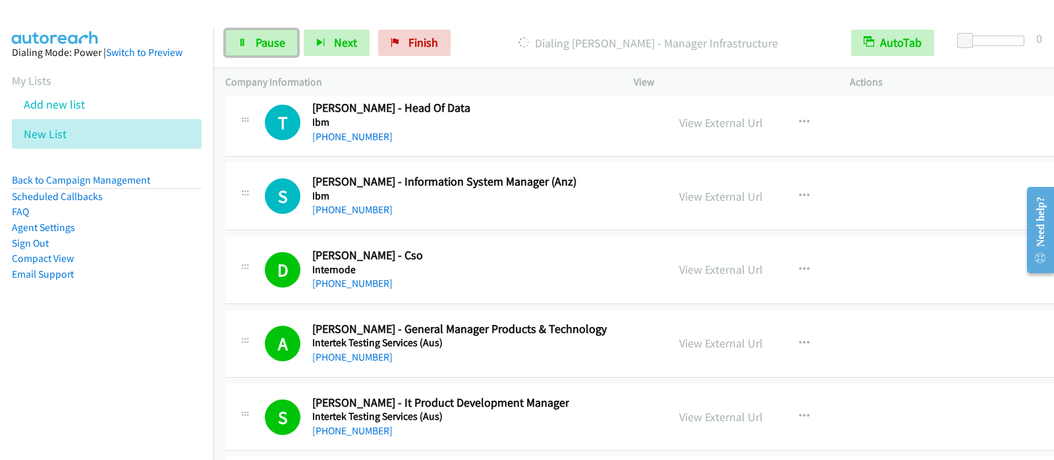
click at [283, 42] on span "Pause" at bounding box center [271, 42] width 30 height 15
